Goal: Transaction & Acquisition: Purchase product/service

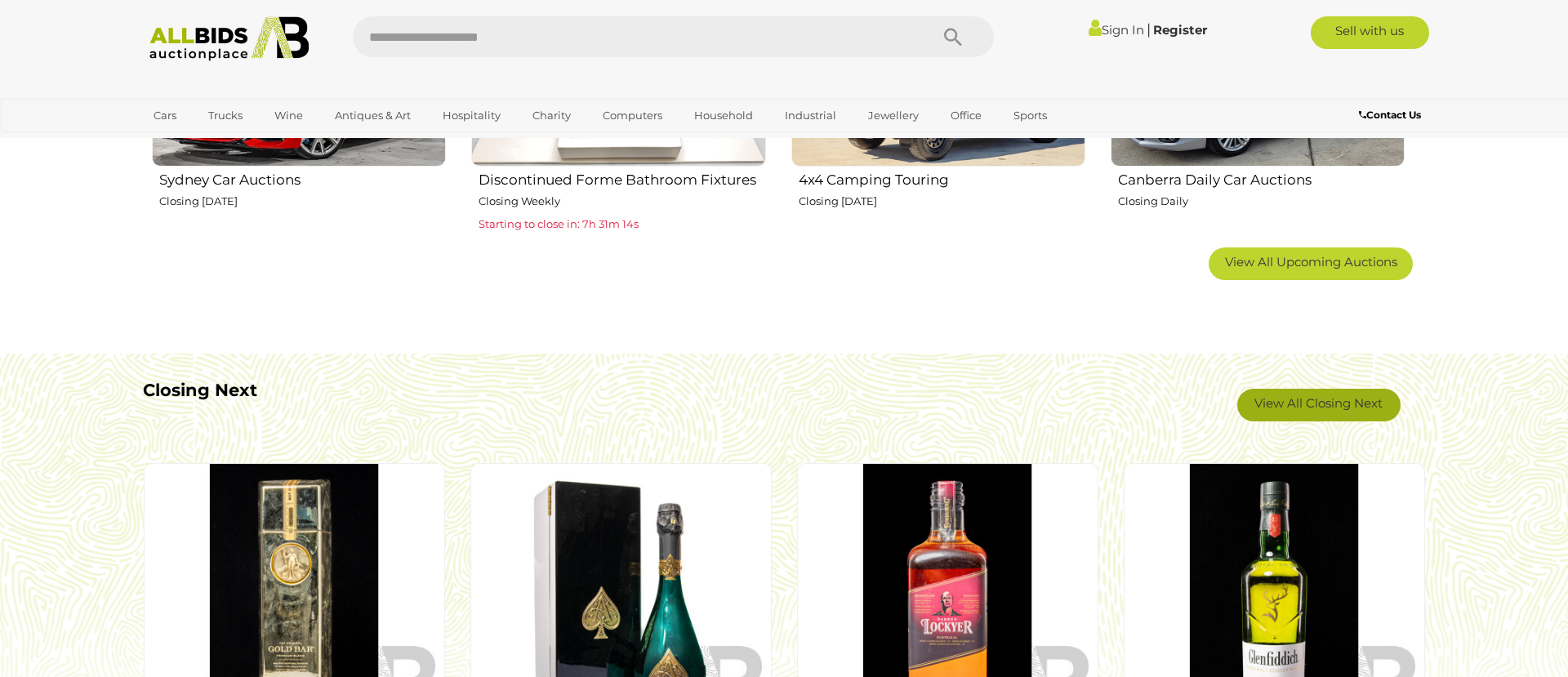
scroll to position [1282, 0]
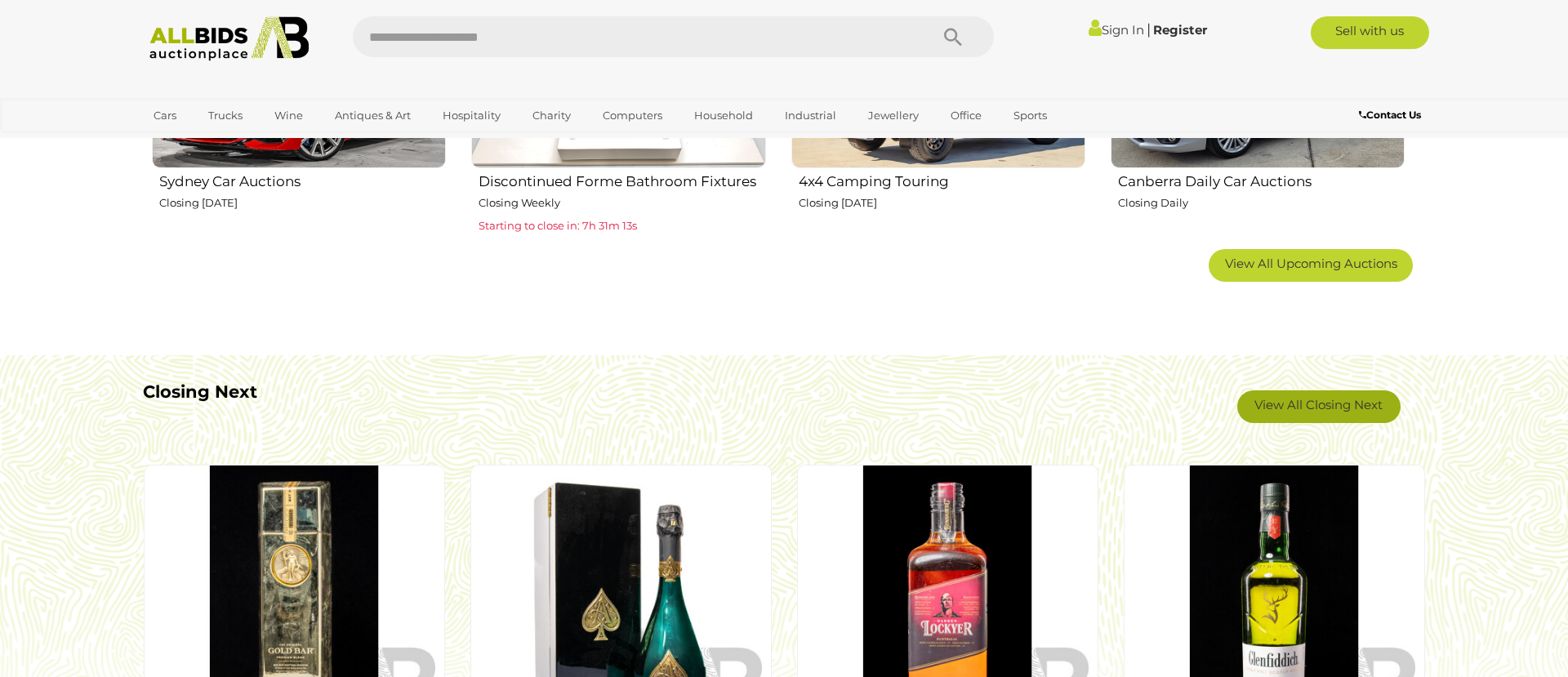
click at [1311, 400] on link "View All Closing Next" at bounding box center [1319, 406] width 164 height 32
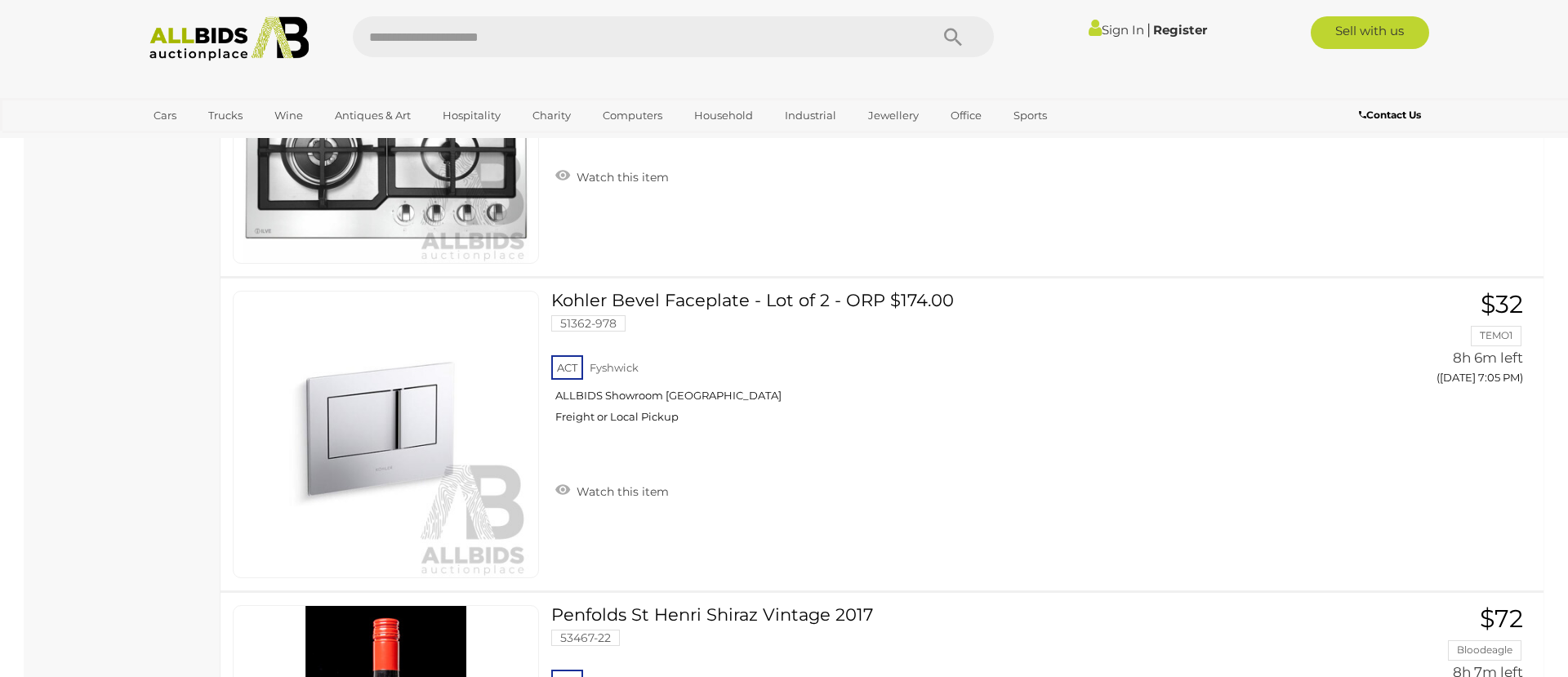
scroll to position [9374, 0]
click at [182, 27] on img at bounding box center [229, 39] width 177 height 45
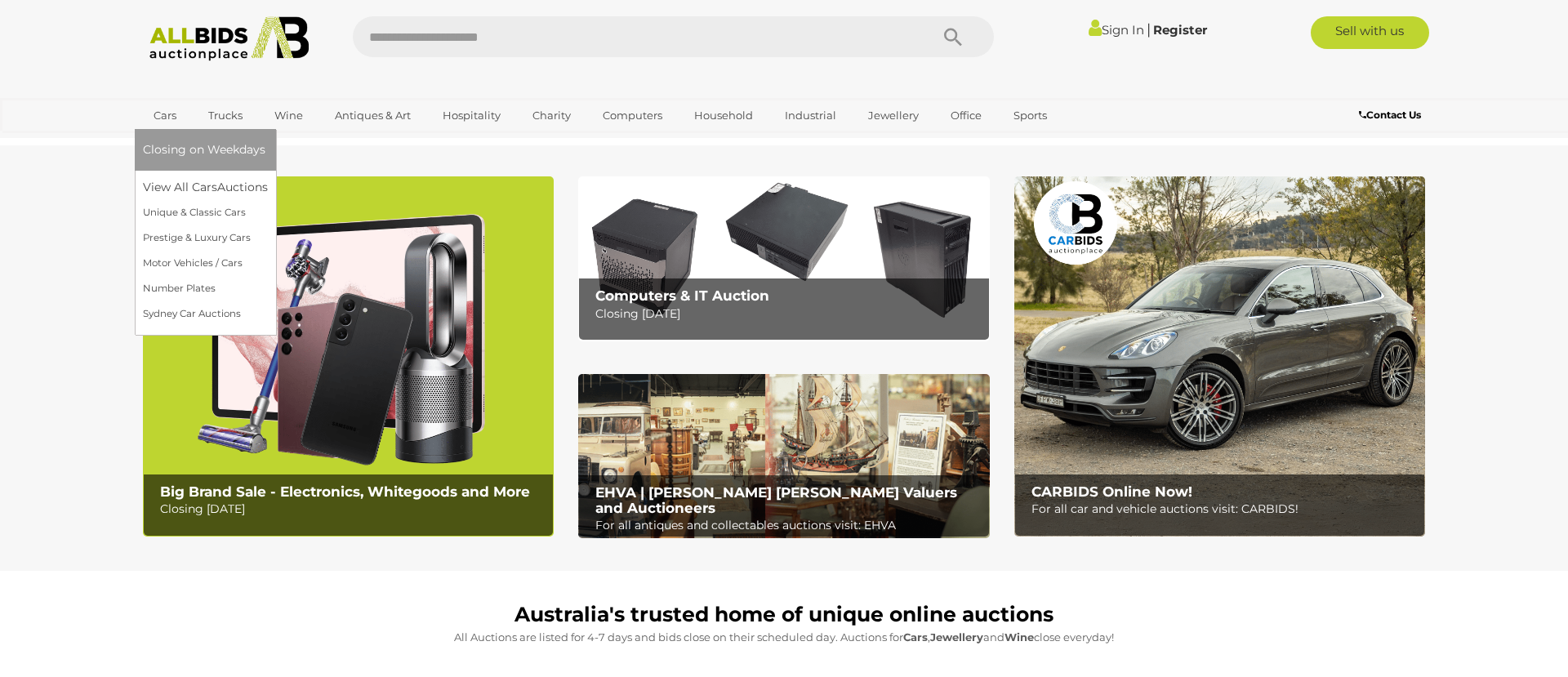
click at [169, 116] on link "Cars" at bounding box center [165, 115] width 44 height 27
click at [209, 183] on link "View All Cars Auctions" at bounding box center [208, 187] width 130 height 25
